Goal: Check status: Check status

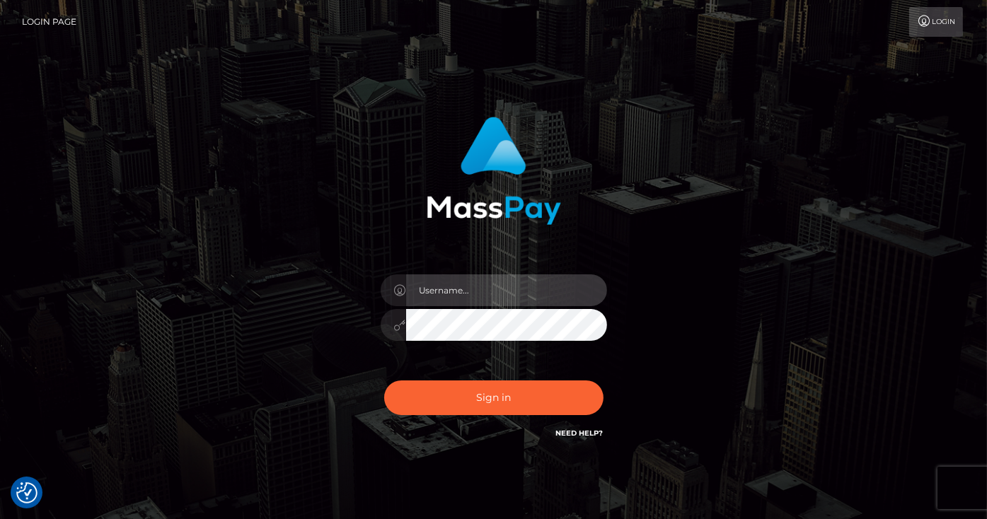
click at [552, 301] on input "text" at bounding box center [506, 290] width 201 height 32
type input "Edward"
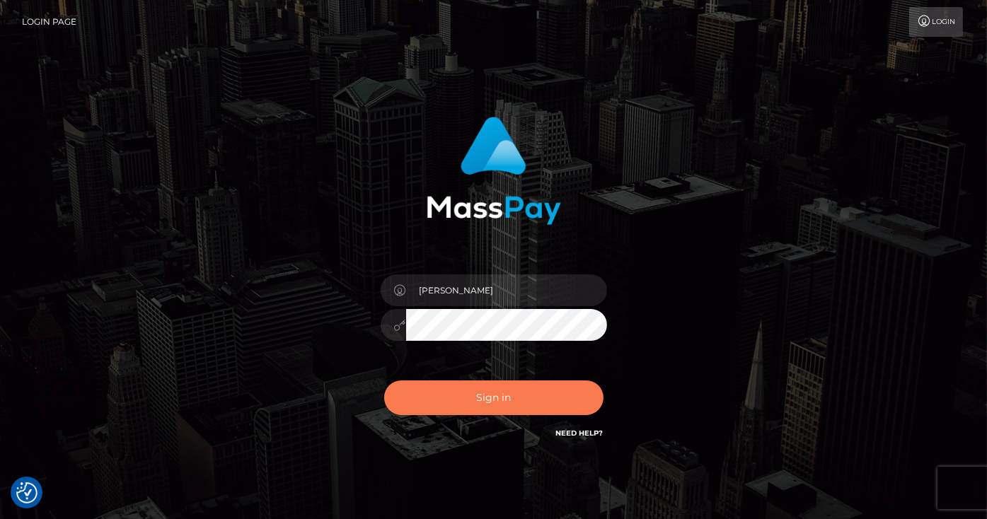
click at [501, 397] on button "Sign in" at bounding box center [493, 397] width 219 height 35
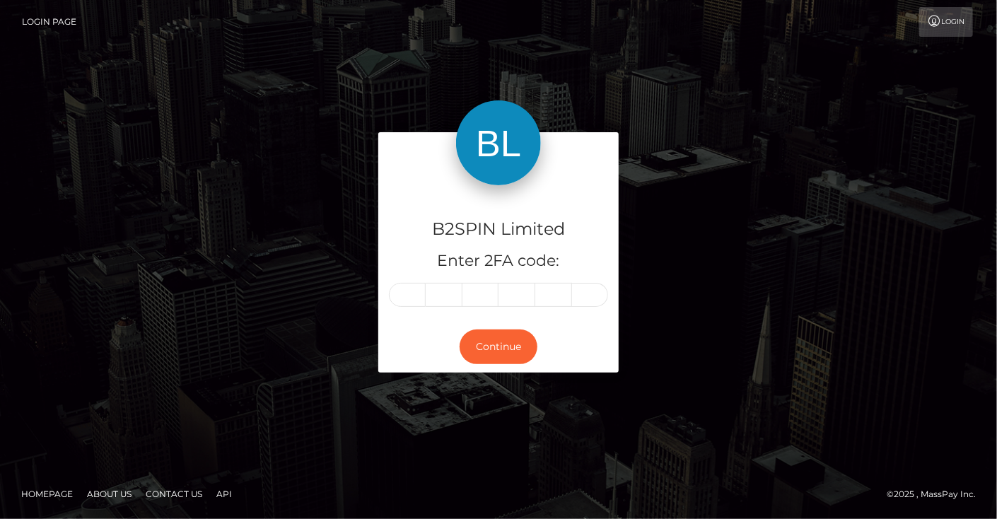
click at [376, 315] on div "B2SPIN Limited Enter 2FA code: Continue" at bounding box center [499, 259] width 262 height 254
click at [415, 293] on input "text" at bounding box center [407, 295] width 37 height 24
paste input "6"
type input "6"
type input "2"
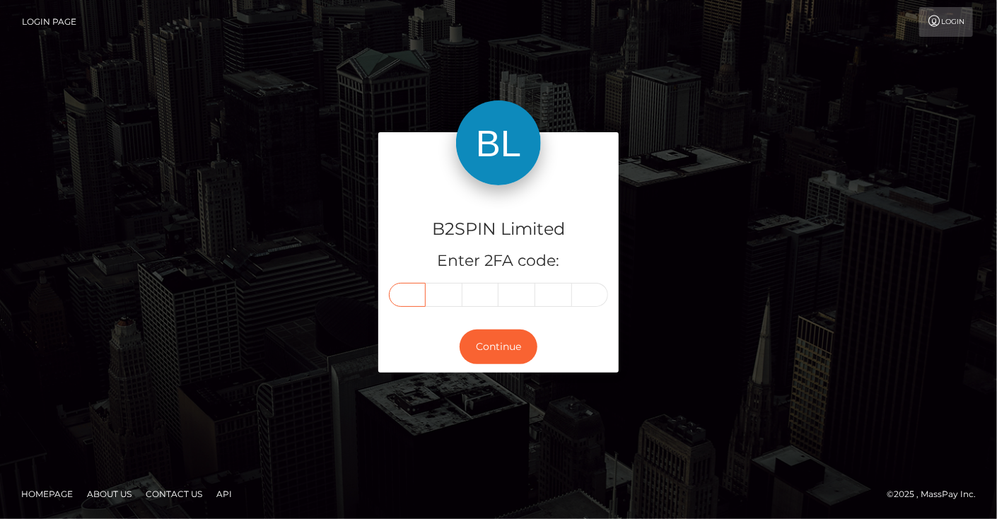
type input "3"
type input "1"
type input "8"
type input "5"
click at [491, 357] on button "Continue" at bounding box center [499, 347] width 78 height 35
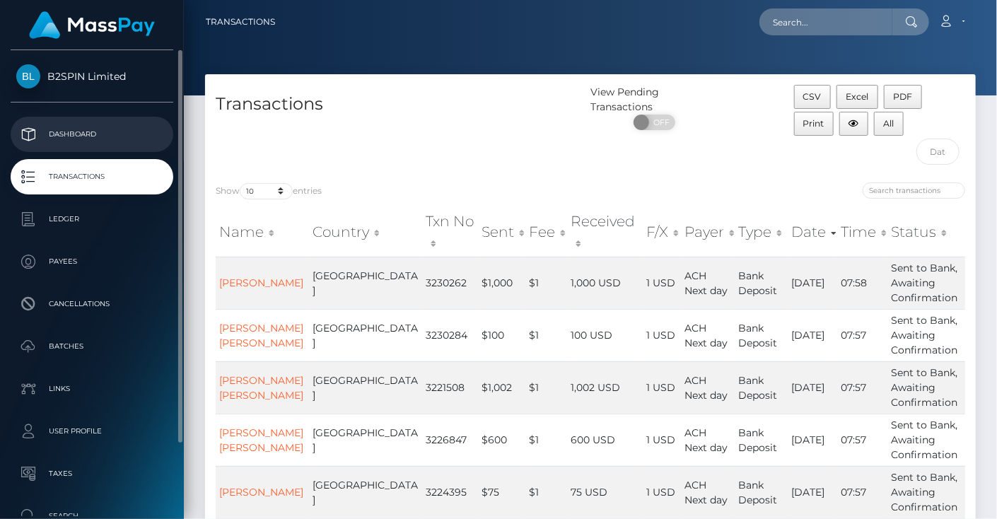
click at [110, 135] on p "Dashboard" at bounding box center [91, 134] width 151 height 21
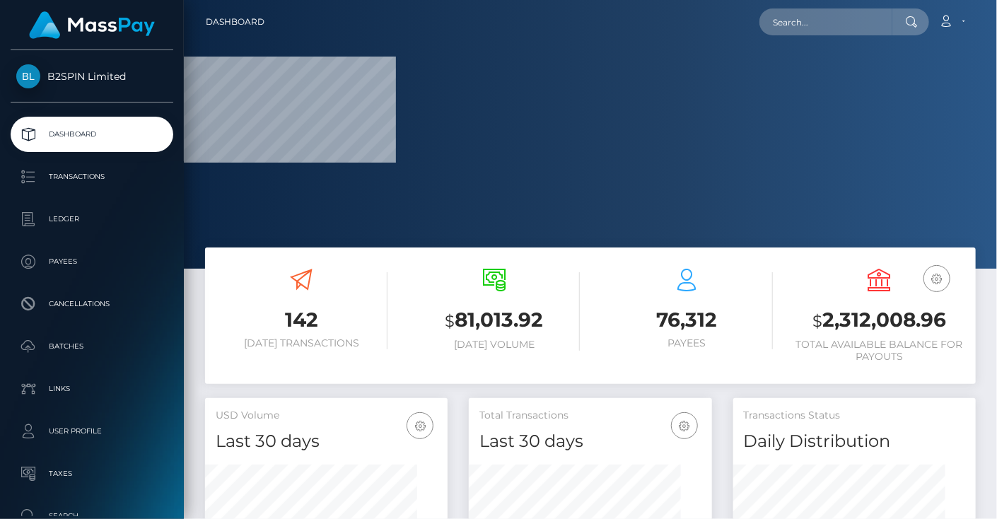
click at [871, 333] on h3 "$ 2,312,008.96" at bounding box center [880, 320] width 172 height 29
copy h3 "2,312,008.96"
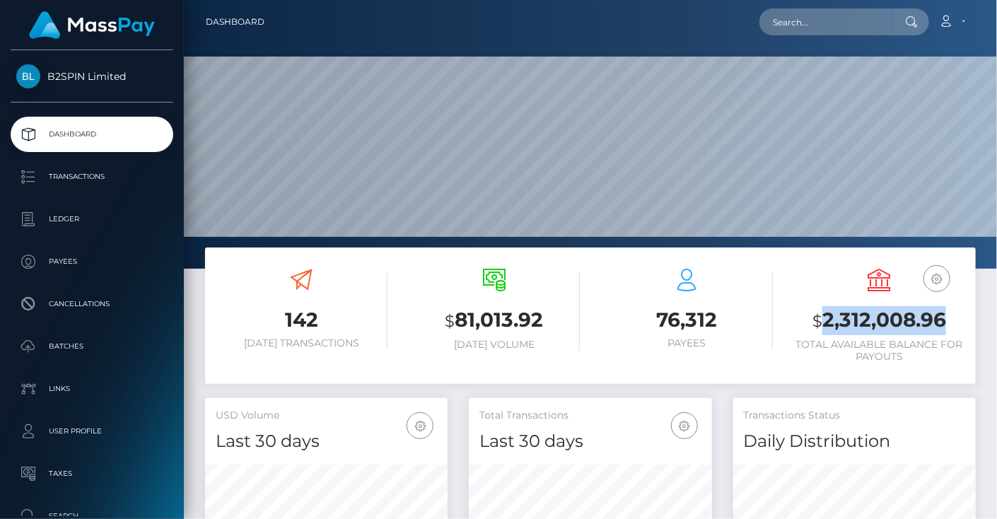
scroll to position [250, 243]
